Goal: Task Accomplishment & Management: Complete application form

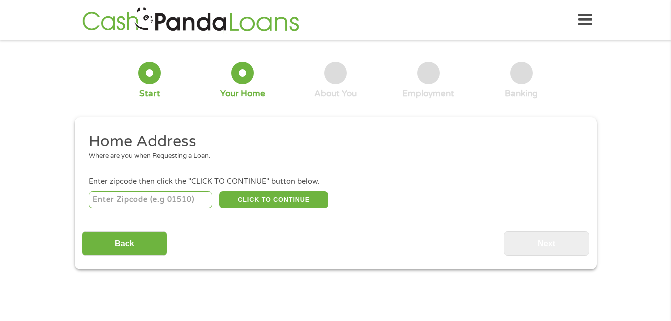
click at [127, 201] on input "number" at bounding box center [150, 199] width 123 height 17
type input "78640"
click at [488, 235] on div "Back Next" at bounding box center [335, 239] width 507 height 31
click at [275, 201] on button "CLICK TO CONTINUE" at bounding box center [273, 199] width 109 height 17
type input "78640"
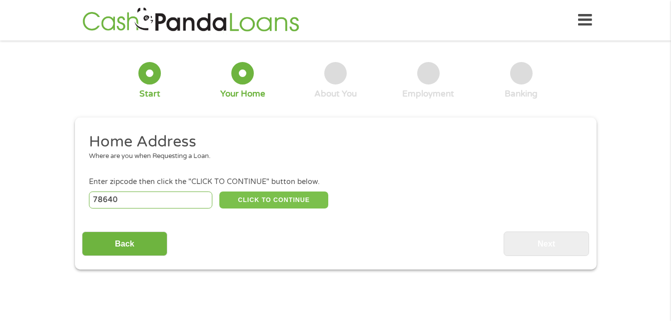
type input "[PERSON_NAME]"
select select "[US_STATE]"
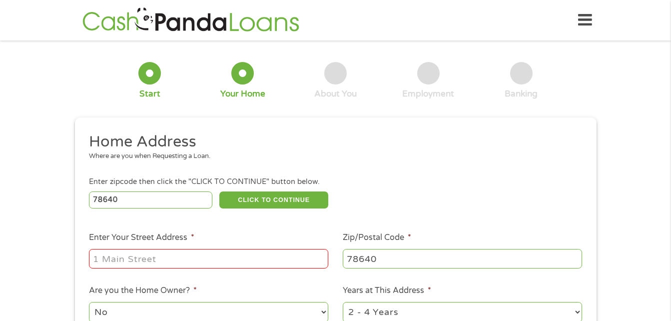
click at [117, 256] on input "Enter Your Street Address *" at bounding box center [208, 258] width 239 height 19
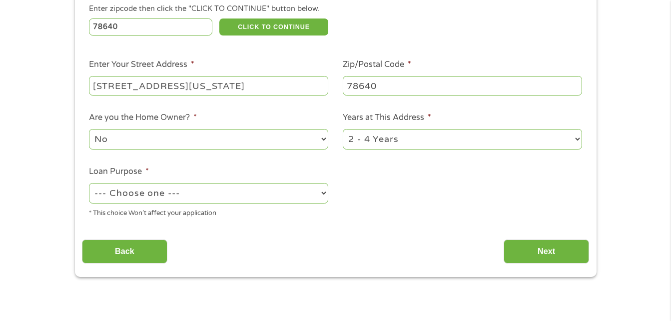
scroll to position [220, 0]
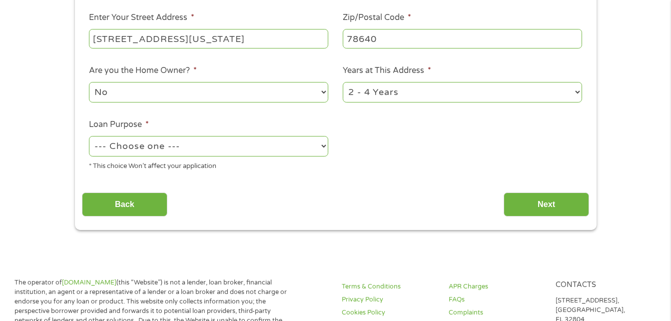
type input "[STREET_ADDRESS][US_STATE]"
click at [323, 144] on select "--- Choose one --- Pay Bills Debt Consolidation Home Improvement Major Purchase…" at bounding box center [208, 146] width 239 height 20
select select "paybills"
click at [89, 136] on select "--- Choose one --- Pay Bills Debt Consolidation Home Improvement Major Purchase…" at bounding box center [208, 146] width 239 height 20
click at [553, 205] on input "Next" at bounding box center [545, 204] width 85 height 24
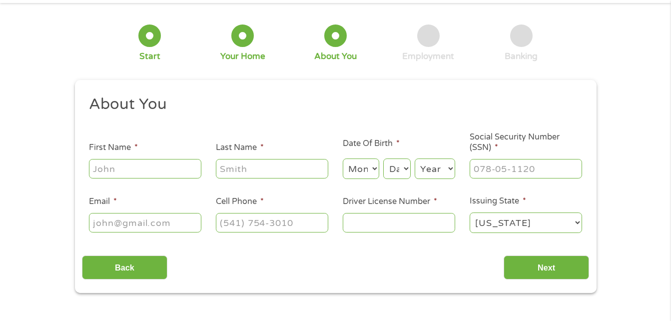
scroll to position [0, 0]
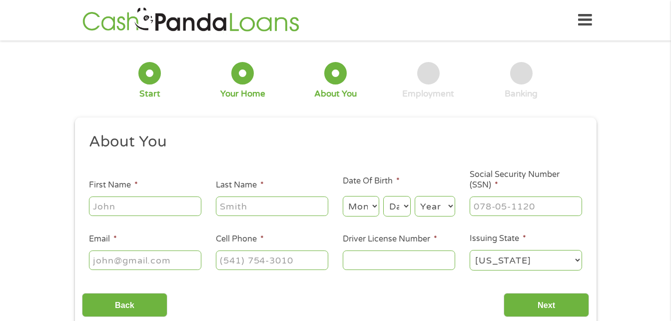
click at [101, 207] on input "First Name *" at bounding box center [145, 205] width 112 height 19
type input "CeeJay"
type input "Bonnet"
select select "5"
select select "9"
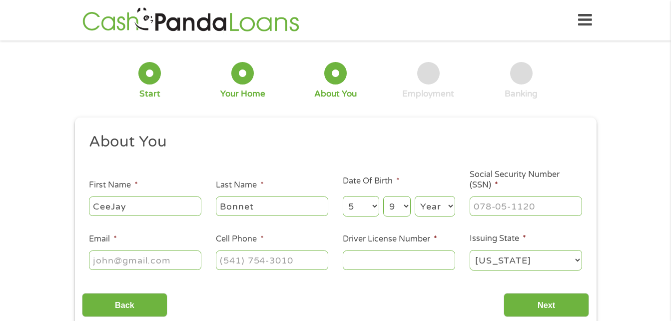
select select "1955"
type input "[EMAIL_ADDRESS][DOMAIN_NAME]"
type input "[PHONE_NUMBER]"
click at [483, 206] on input "___-__-____" at bounding box center [526, 205] width 112 height 19
type input "440-58-0894"
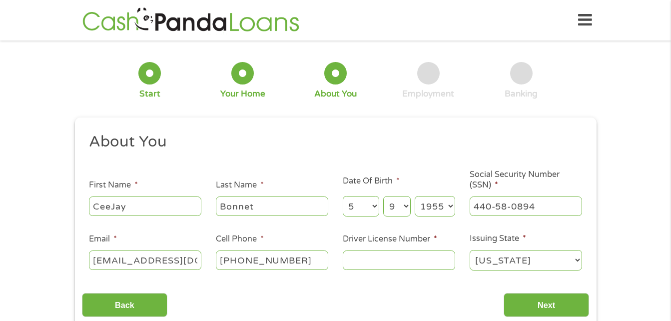
click at [360, 260] on input "Driver License Number *" at bounding box center [399, 259] width 112 height 19
type input "27765784"
click at [530, 301] on input "Next" at bounding box center [545, 305] width 85 height 24
click at [551, 302] on input "Next" at bounding box center [545, 305] width 85 height 24
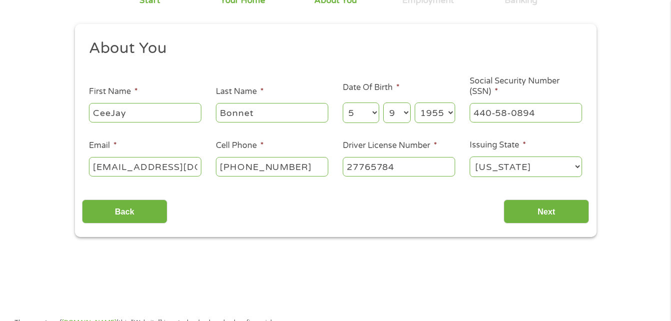
scroll to position [106, 0]
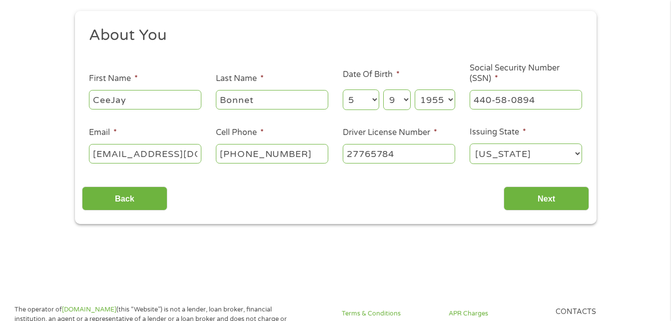
click at [261, 102] on input "Bonnet" at bounding box center [272, 99] width 112 height 19
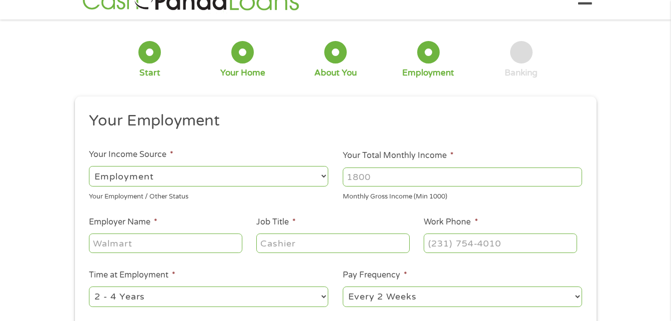
scroll to position [0, 0]
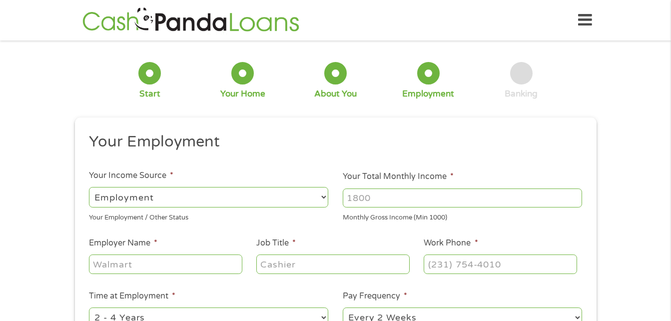
click at [323, 197] on select "--- Choose one --- Employment [DEMOGRAPHIC_DATA] Benefits" at bounding box center [208, 197] width 239 height 20
select select "benefits"
click at [89, 187] on select "--- Choose one --- Employment [DEMOGRAPHIC_DATA] Benefits" at bounding box center [208, 197] width 239 height 20
type input "Other"
type input "[PHONE_NUMBER]"
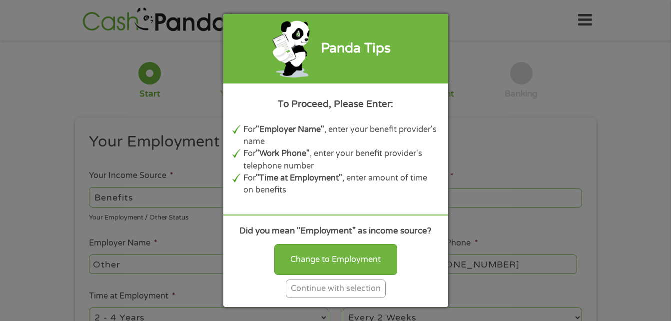
click at [337, 289] on div "Continue with selection" at bounding box center [336, 288] width 100 height 18
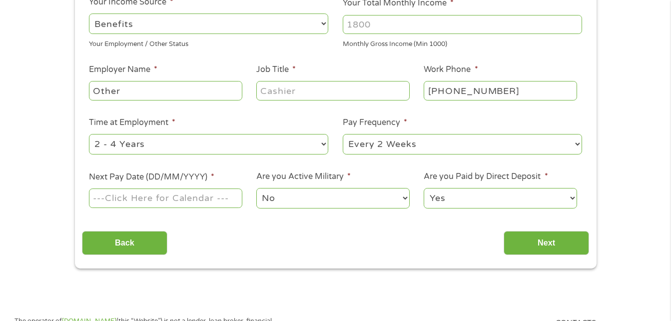
scroll to position [213, 0]
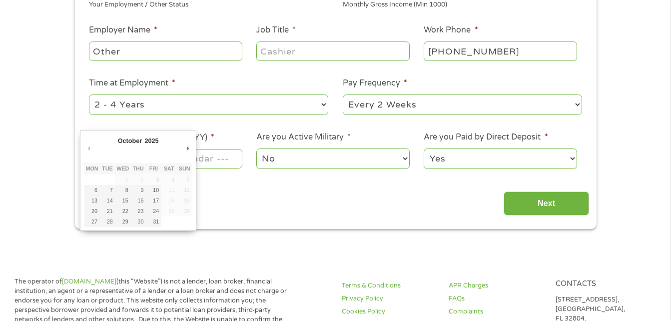
click at [223, 158] on input "Next Pay Date (DD/MM/YYYY) *" at bounding box center [165, 158] width 153 height 19
type input "[DATE]"
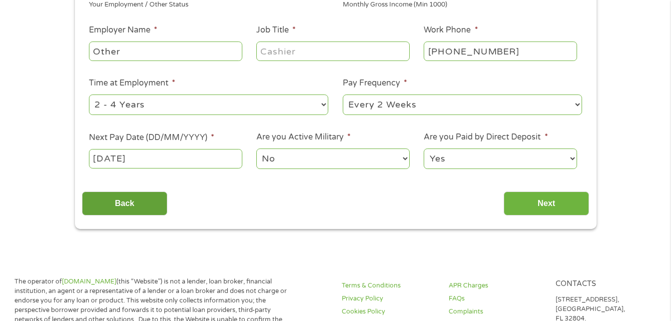
click at [133, 191] on input "Back" at bounding box center [124, 203] width 85 height 24
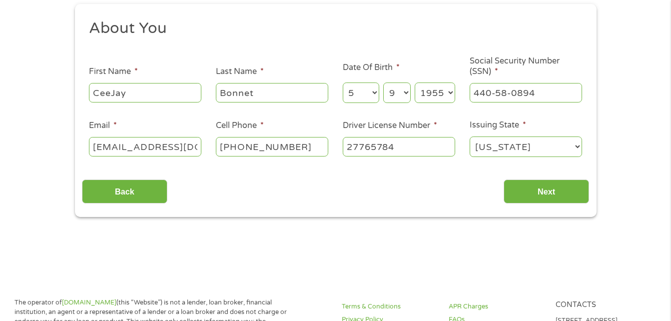
scroll to position [153, 0]
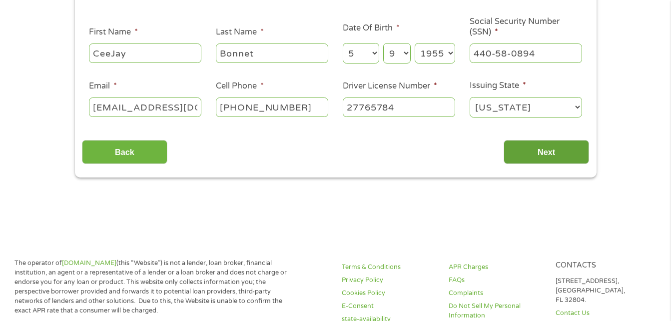
click at [537, 151] on input "Next" at bounding box center [545, 152] width 85 height 24
click at [536, 154] on input "Next" at bounding box center [545, 152] width 85 height 24
click at [544, 145] on input "Next" at bounding box center [545, 152] width 85 height 24
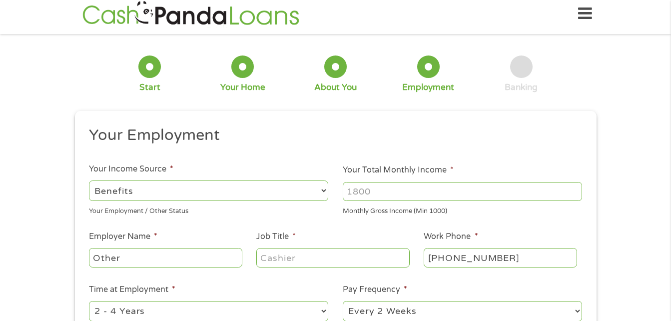
scroll to position [0, 0]
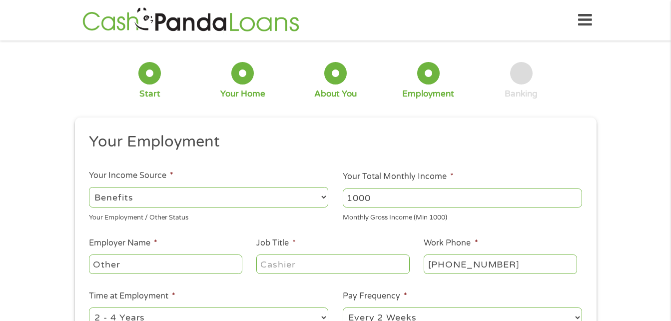
click at [575, 202] on input "1000" at bounding box center [462, 197] width 239 height 19
type input "1"
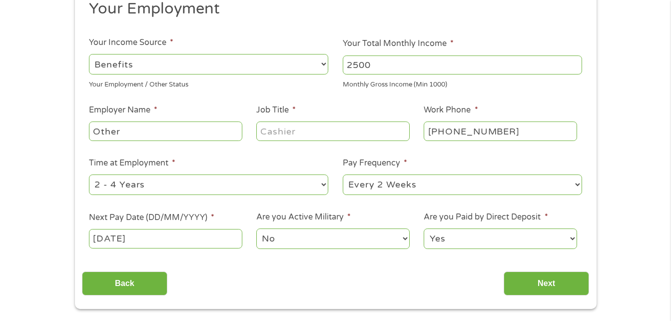
scroll to position [140, 0]
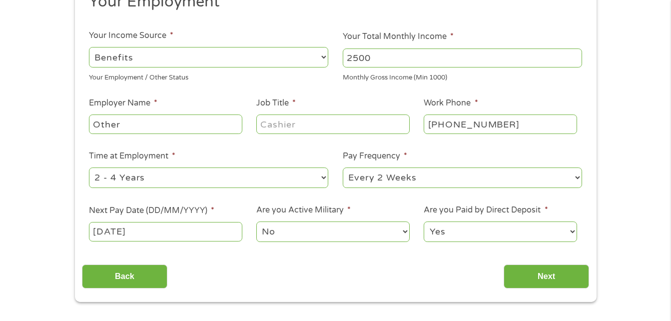
type input "2500"
click at [276, 125] on input "Job Title *" at bounding box center [332, 123] width 153 height 19
type input "retired"
click at [323, 174] on select "--- Choose one --- 1 Year or less 1 - 2 Years 2 - 4 Years Over 4 Years" at bounding box center [208, 177] width 239 height 20
select select "60months"
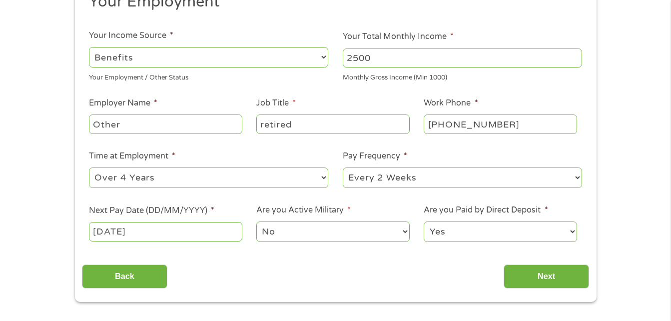
click at [89, 167] on select "--- Choose one --- 1 Year or less 1 - 2 Years 2 - 4 Years Over 4 Years" at bounding box center [208, 177] width 239 height 20
click at [543, 271] on input "Next" at bounding box center [545, 276] width 85 height 24
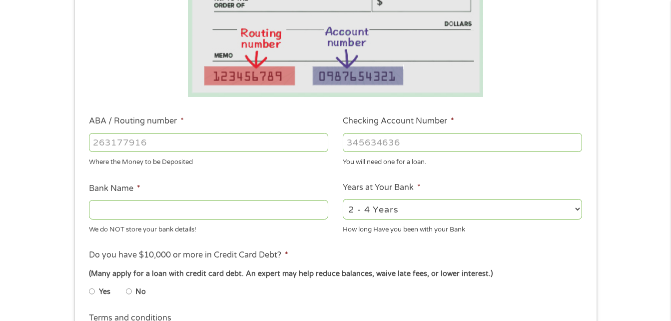
scroll to position [206, 0]
click at [108, 143] on input "ABA / Routing number *" at bounding box center [208, 141] width 239 height 19
type input "113008465"
type input "WOODFOREST NATIONAL BANK"
type input "113008465"
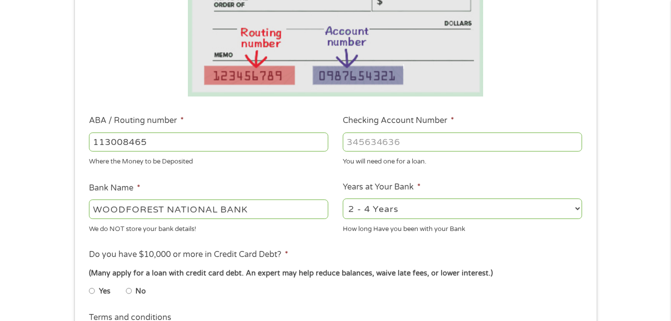
click at [377, 140] on input "Checking Account Number *" at bounding box center [462, 141] width 239 height 19
type input "1654505377"
click at [576, 208] on select "2 - 4 Years 6 - 12 Months 1 - 2 Years Over 4 Years" at bounding box center [462, 208] width 239 height 20
select select "60months"
click at [343, 198] on select "2 - 4 Years 6 - 12 Months 1 - 2 Years Over 4 Years" at bounding box center [462, 208] width 239 height 20
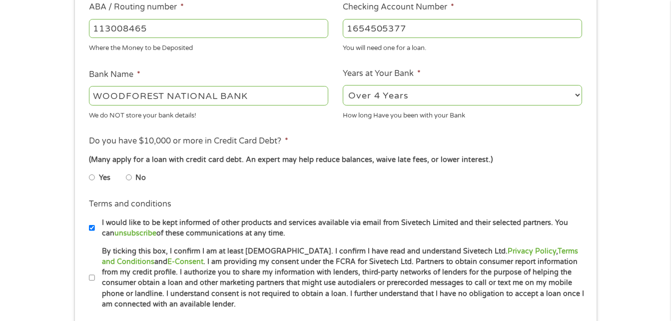
scroll to position [326, 0]
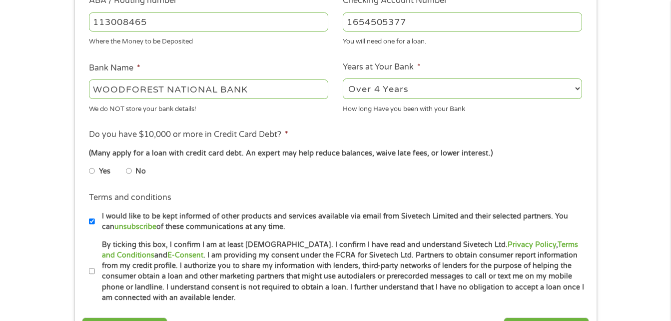
click at [127, 171] on input "No" at bounding box center [129, 171] width 6 height 16
radio input "true"
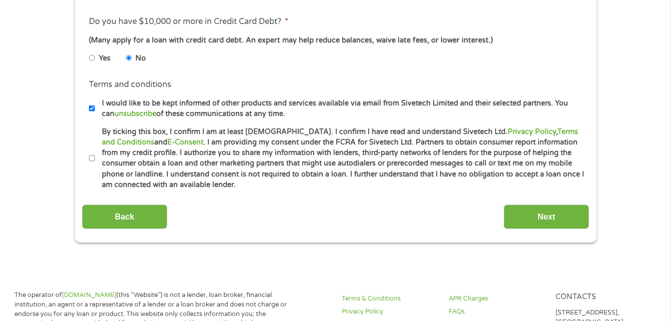
scroll to position [446, 0]
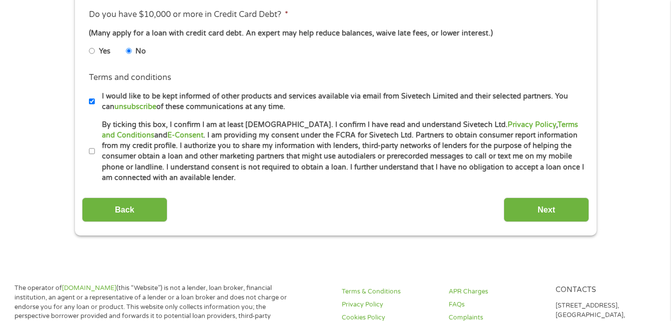
click at [90, 152] on input "By ticking this box, I confirm I am at least [DEMOGRAPHIC_DATA]. I confirm I ha…" at bounding box center [92, 151] width 6 height 16
checkbox input "true"
click at [542, 213] on input "Next" at bounding box center [545, 209] width 85 height 24
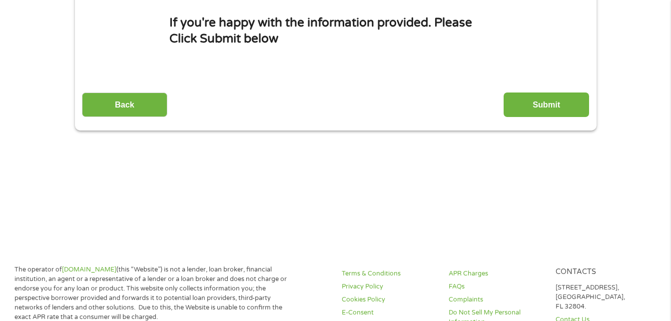
scroll to position [0, 0]
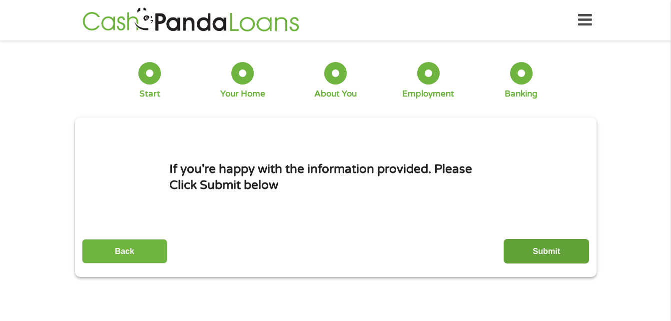
click at [530, 256] on input "Submit" at bounding box center [545, 251] width 85 height 24
